Goal: Contribute content: Add original content to the website for others to see

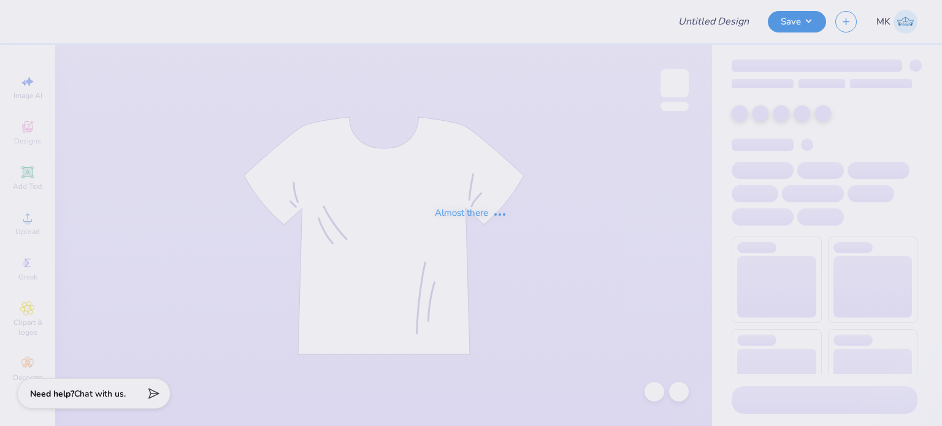
type input "rodeo"
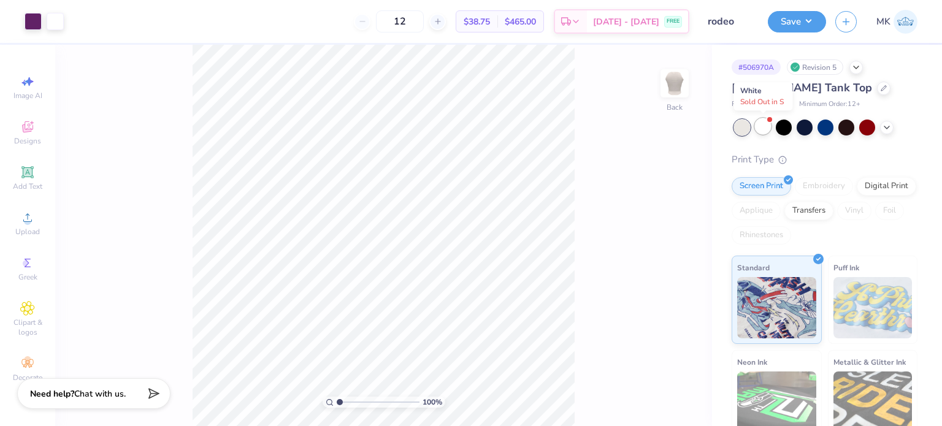
click at [769, 128] on div at bounding box center [763, 126] width 16 height 16
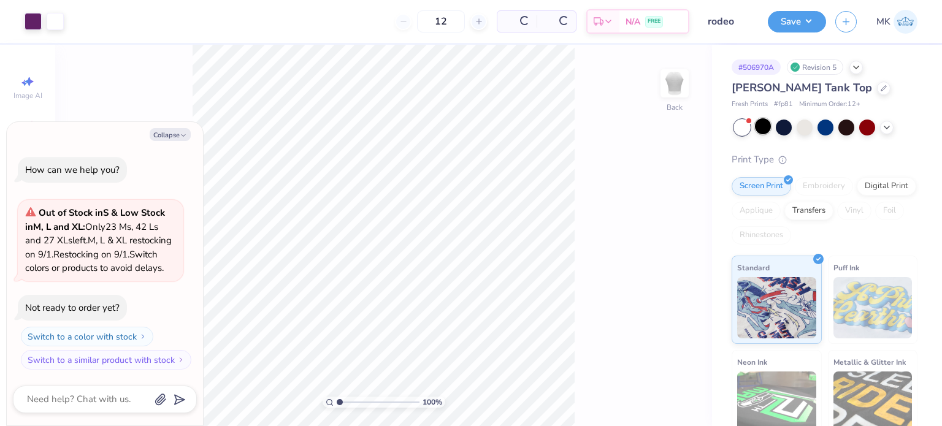
scroll to position [150, 0]
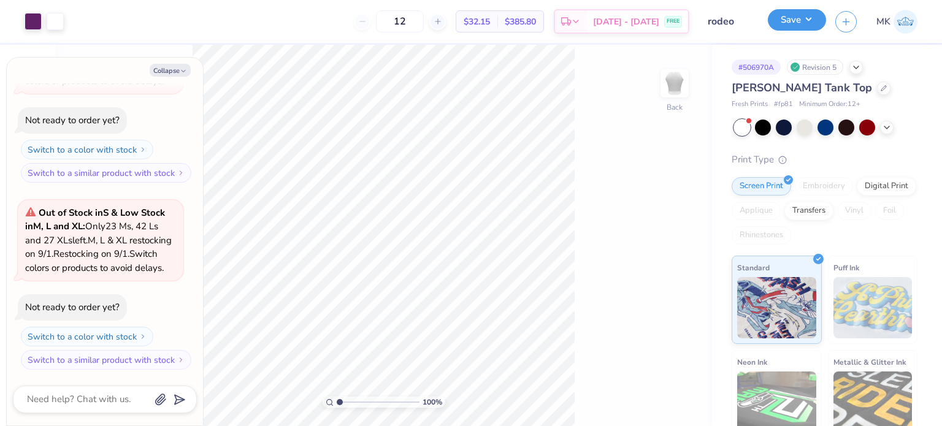
click at [803, 25] on button "Save" at bounding box center [797, 19] width 58 height 21
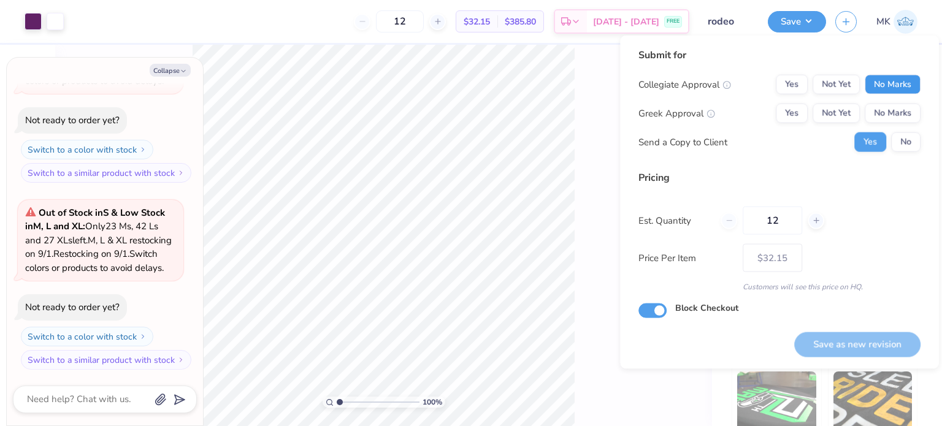
click at [886, 86] on button "No Marks" at bounding box center [893, 85] width 56 height 20
click at [795, 111] on button "Yes" at bounding box center [792, 114] width 32 height 20
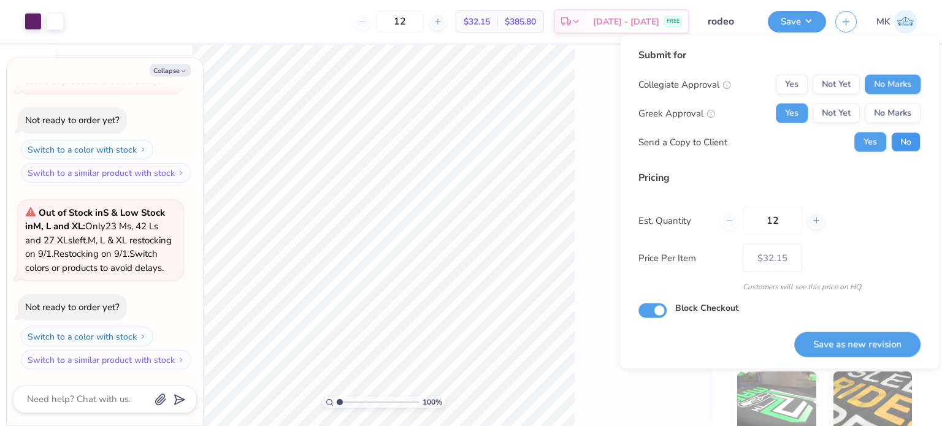
click at [900, 141] on button "No" at bounding box center [906, 143] width 29 height 20
type textarea "x"
click at [852, 360] on div "Submit for Collegiate Approval Yes Not Yet No Marks Greek Approval Yes Not Yet …" at bounding box center [779, 203] width 319 height 334
click at [844, 343] on button "Save as new revision" at bounding box center [858, 344] width 126 height 25
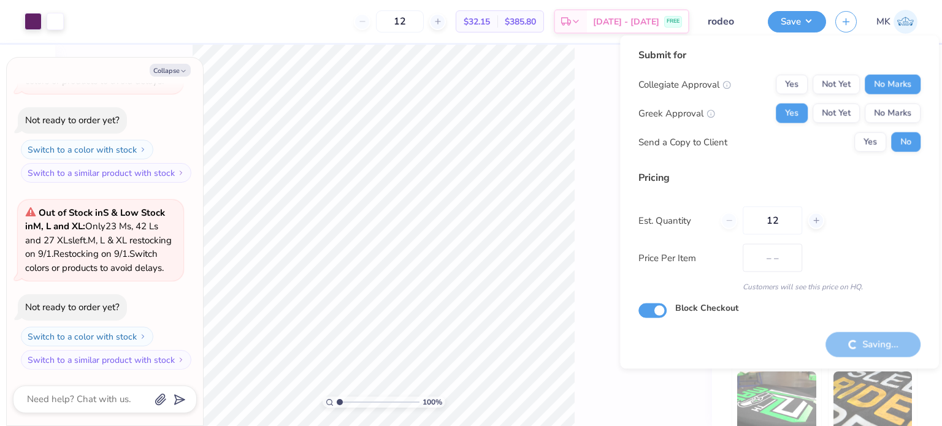
type input "$32.15"
type textarea "x"
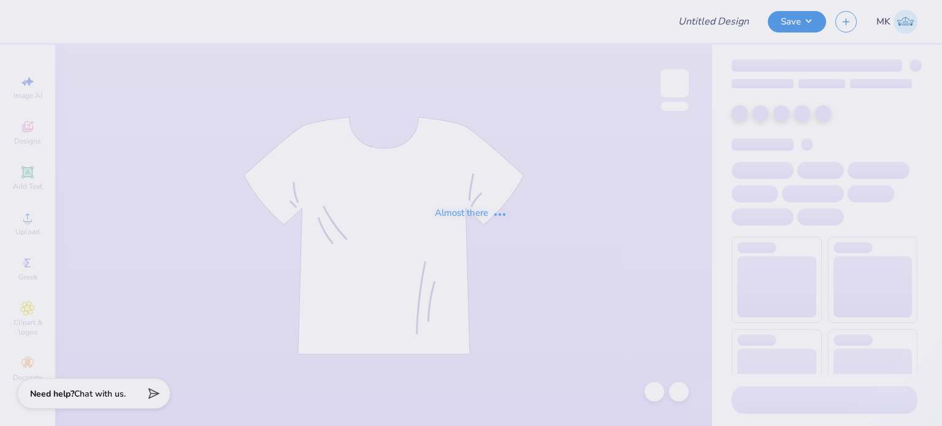
type input "rodeo"
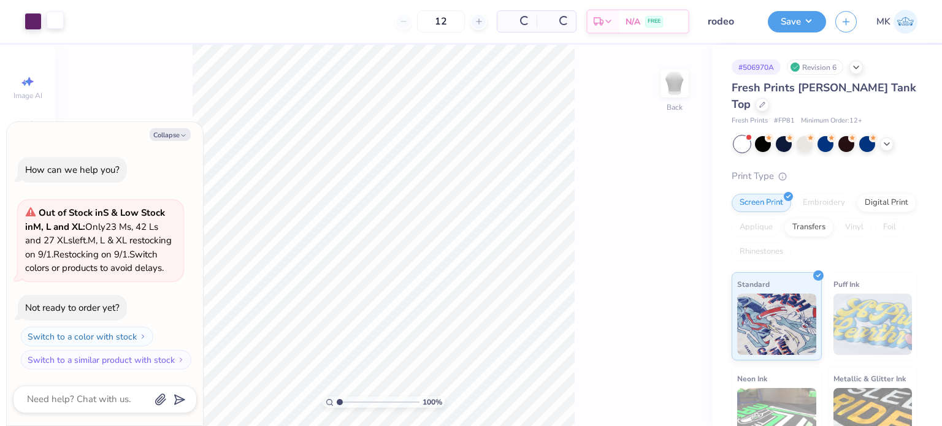
click at [54, 21] on div at bounding box center [55, 20] width 17 height 17
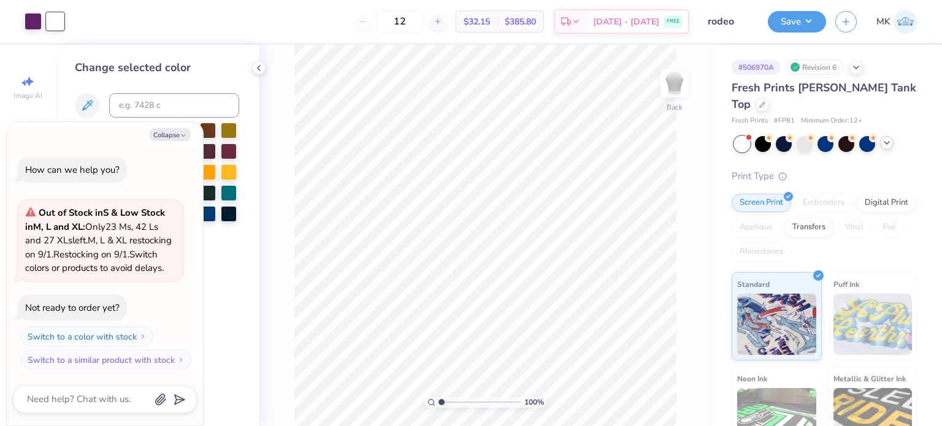
click at [888, 138] on icon at bounding box center [887, 143] width 10 height 10
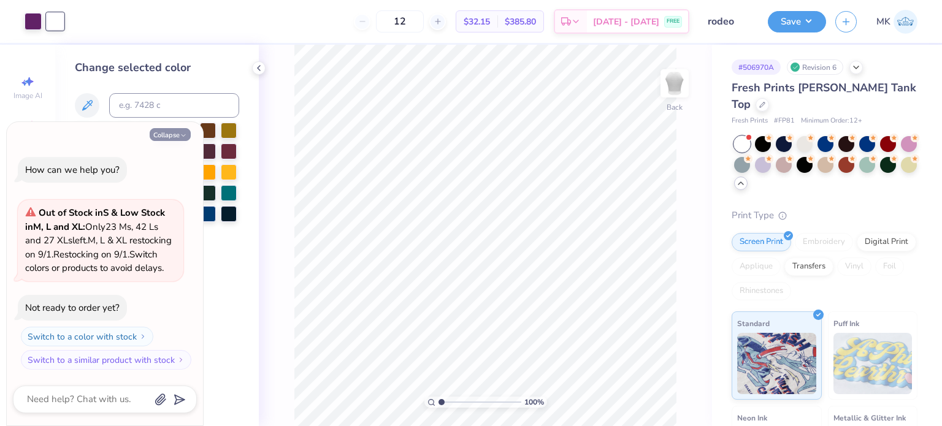
click at [175, 128] on button "Collapse" at bounding box center [170, 134] width 41 height 13
type textarea "x"
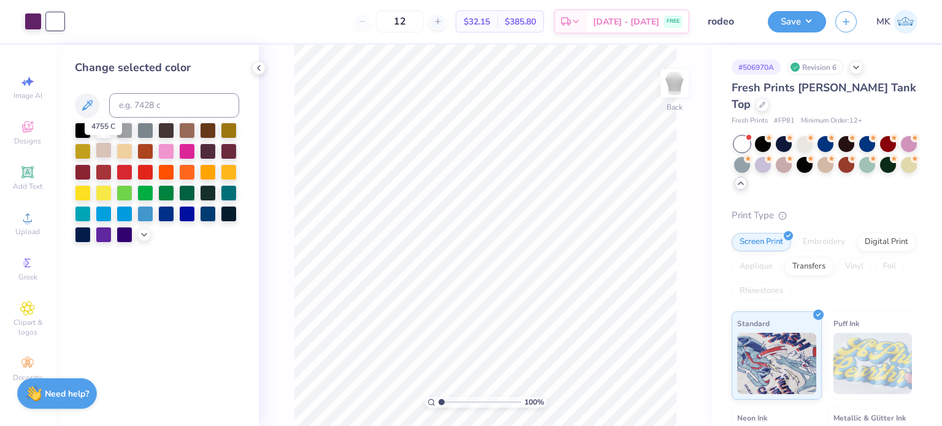
click at [106, 156] on div at bounding box center [104, 150] width 16 height 16
click at [659, 393] on icon at bounding box center [654, 392] width 10 height 11
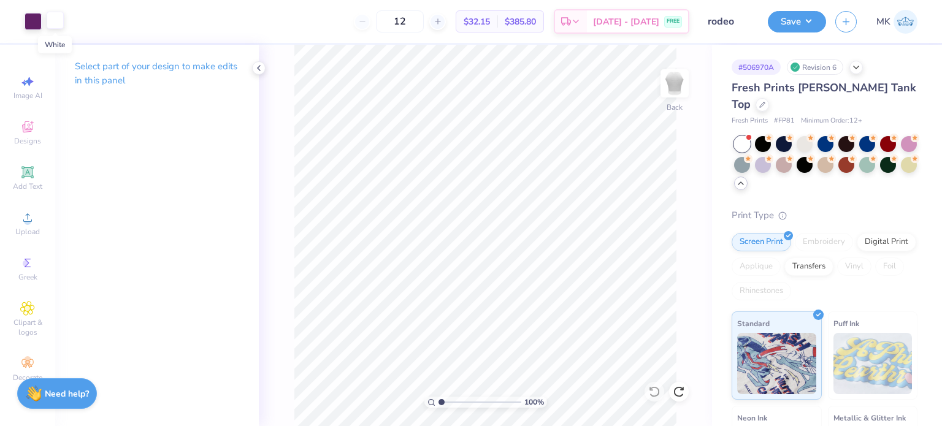
click at [50, 21] on div at bounding box center [55, 20] width 17 height 17
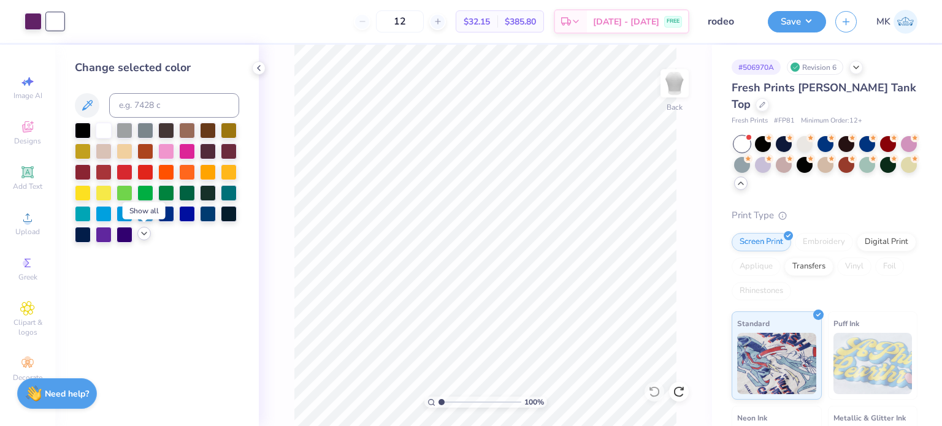
click at [146, 238] on icon at bounding box center [144, 234] width 10 height 10
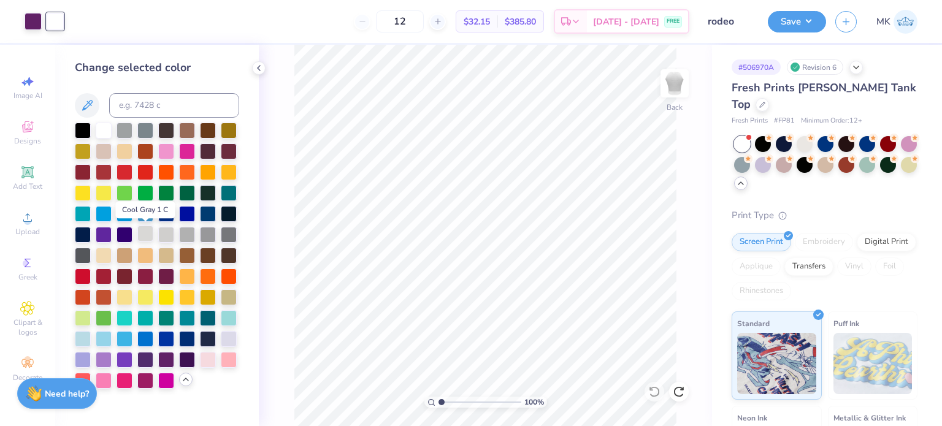
click at [147, 239] on div at bounding box center [145, 234] width 16 height 16
click at [654, 389] on icon at bounding box center [655, 392] width 12 height 12
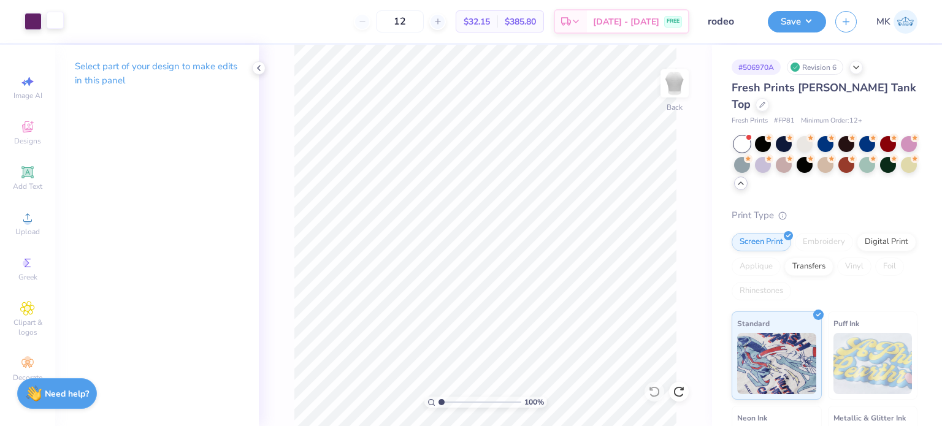
click at [57, 24] on div at bounding box center [55, 20] width 17 height 17
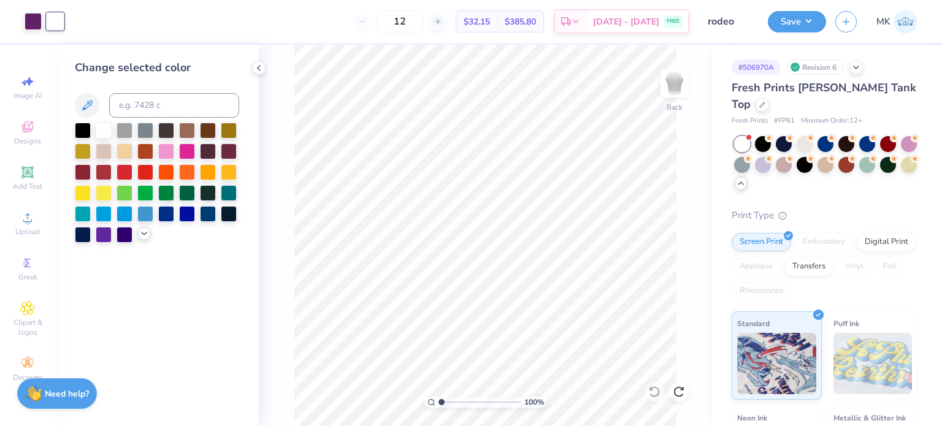
click at [145, 235] on icon at bounding box center [144, 234] width 10 height 10
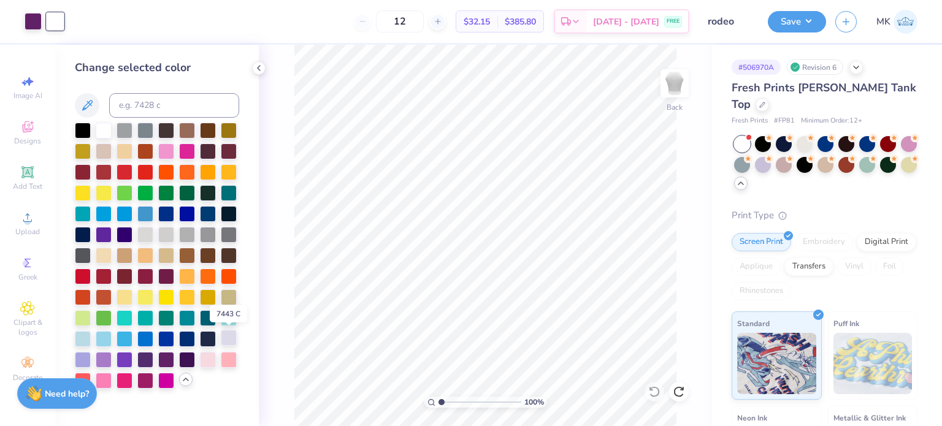
click at [232, 344] on div at bounding box center [229, 338] width 16 height 16
click at [655, 400] on div at bounding box center [655, 392] width 20 height 20
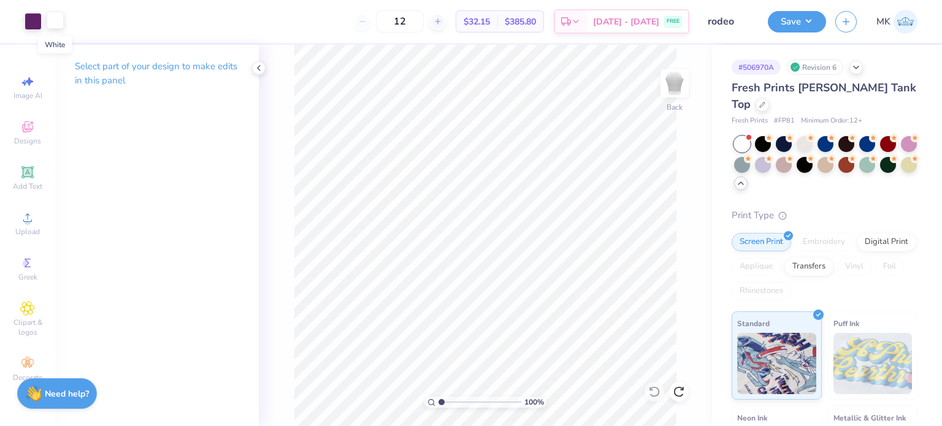
click at [53, 29] on div at bounding box center [55, 20] width 17 height 17
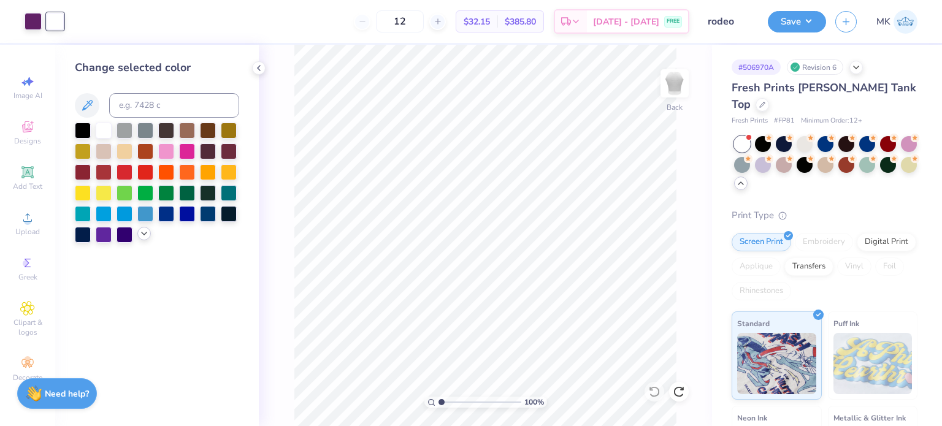
click at [141, 234] on icon at bounding box center [144, 234] width 10 height 10
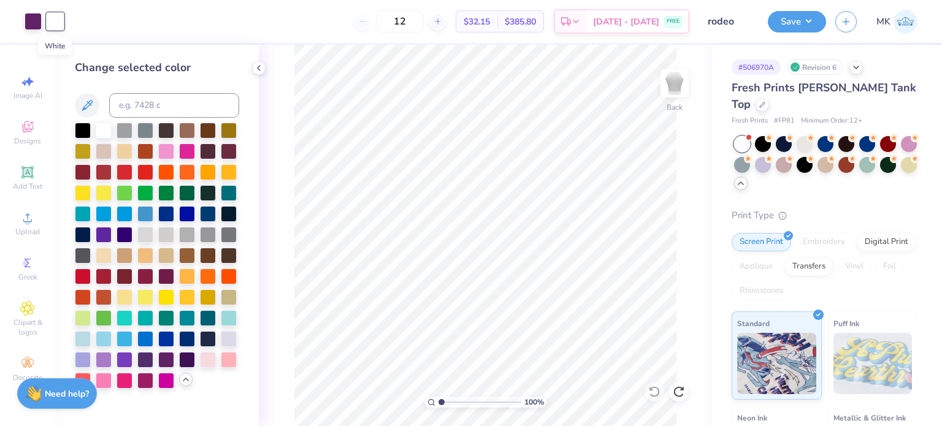
click at [56, 22] on div at bounding box center [55, 21] width 17 height 17
click at [233, 300] on div at bounding box center [229, 296] width 16 height 16
click at [86, 132] on div at bounding box center [83, 129] width 16 height 16
click at [107, 155] on div at bounding box center [104, 150] width 16 height 16
click at [209, 236] on div at bounding box center [208, 234] width 16 height 16
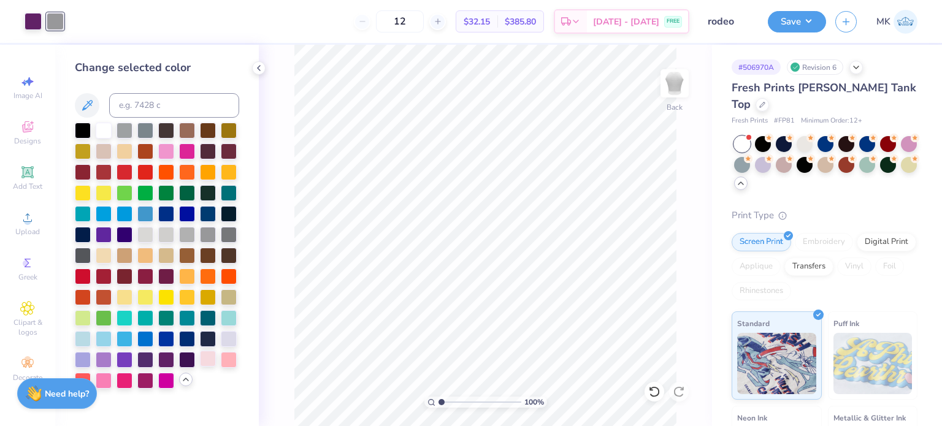
click at [214, 360] on div at bounding box center [208, 359] width 16 height 16
click at [232, 339] on div at bounding box center [229, 338] width 16 height 16
click at [106, 257] on div at bounding box center [104, 255] width 16 height 16
click at [204, 256] on div at bounding box center [208, 255] width 16 height 16
click at [231, 301] on div at bounding box center [229, 296] width 16 height 16
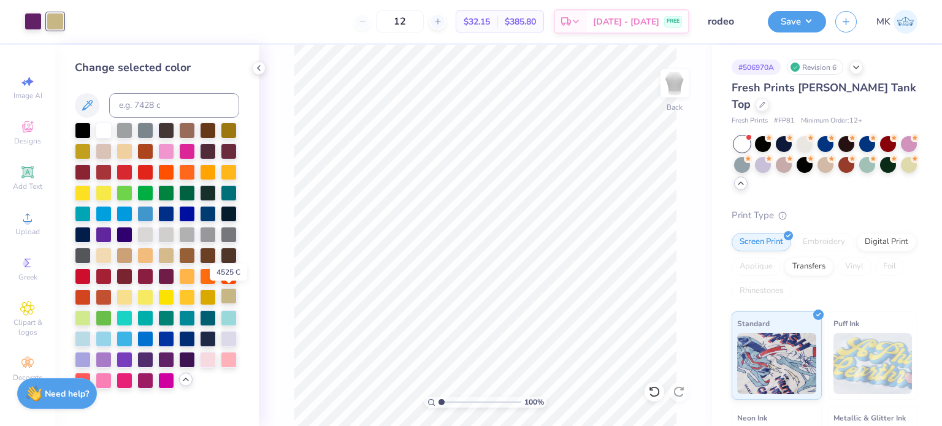
click at [233, 300] on div at bounding box center [229, 296] width 16 height 16
click at [233, 299] on div at bounding box center [229, 296] width 16 height 16
click at [107, 152] on div at bounding box center [104, 150] width 16 height 16
click at [100, 129] on div at bounding box center [104, 129] width 16 height 16
click at [108, 152] on div at bounding box center [104, 150] width 16 height 16
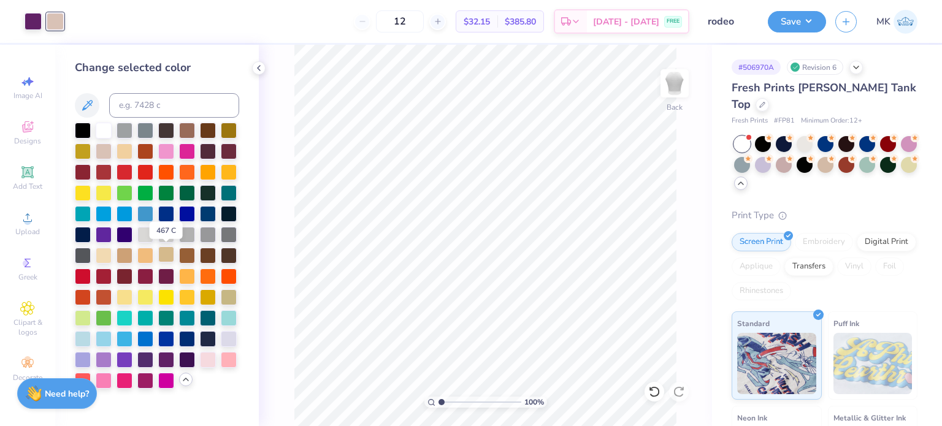
click at [161, 258] on div at bounding box center [166, 255] width 16 height 16
click at [123, 255] on div at bounding box center [125, 255] width 16 height 16
click at [106, 255] on div at bounding box center [104, 255] width 16 height 16
click at [236, 295] on div at bounding box center [229, 296] width 16 height 16
click at [100, 152] on div at bounding box center [104, 150] width 16 height 16
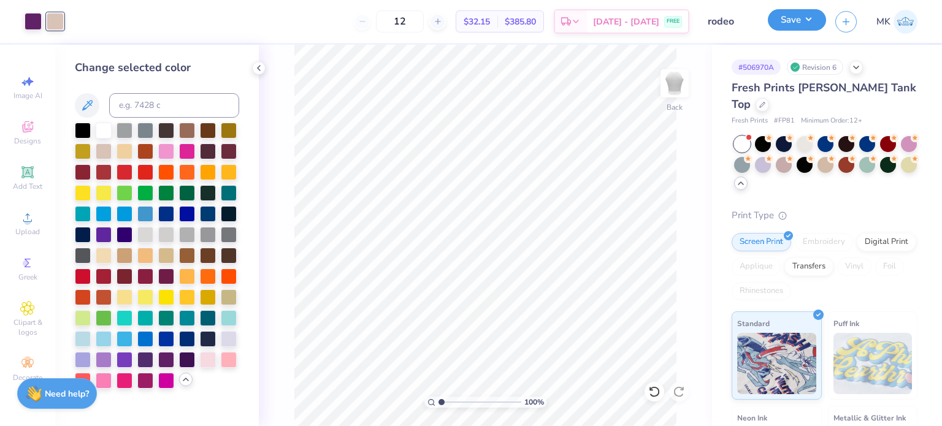
click at [807, 31] on div "Save" at bounding box center [797, 21] width 58 height 21
click at [780, 21] on button "Save" at bounding box center [797, 19] width 58 height 21
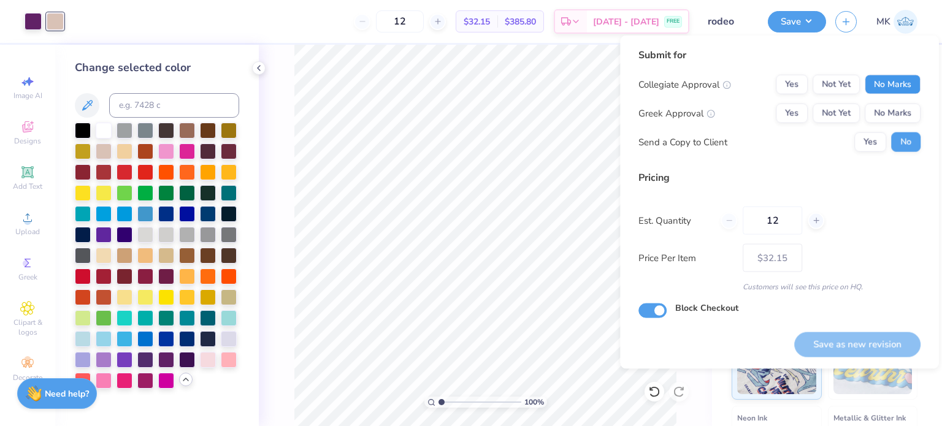
click at [903, 85] on button "No Marks" at bounding box center [893, 85] width 56 height 20
click at [793, 110] on button "Yes" at bounding box center [792, 114] width 32 height 20
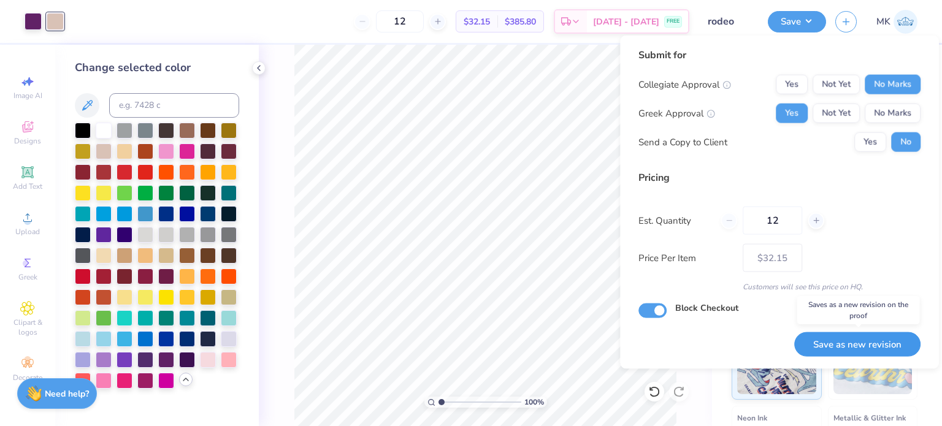
click at [834, 346] on button "Save as new revision" at bounding box center [858, 344] width 126 height 25
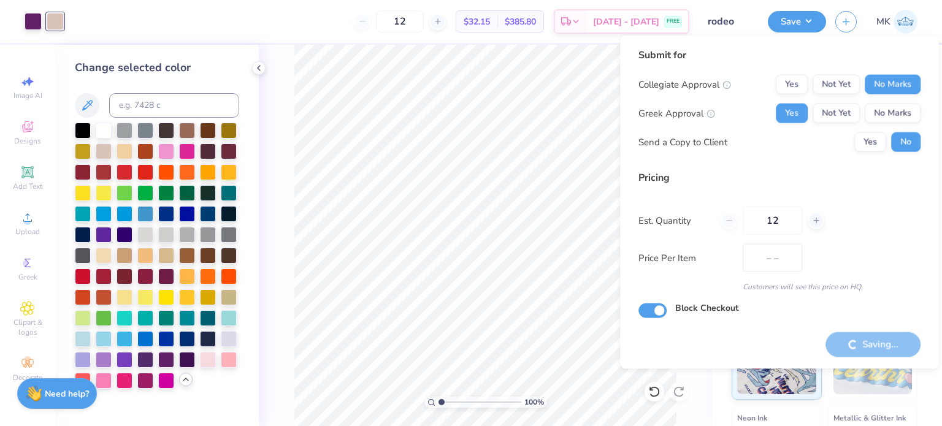
type input "$32.15"
